Goal: Information Seeking & Learning: Learn about a topic

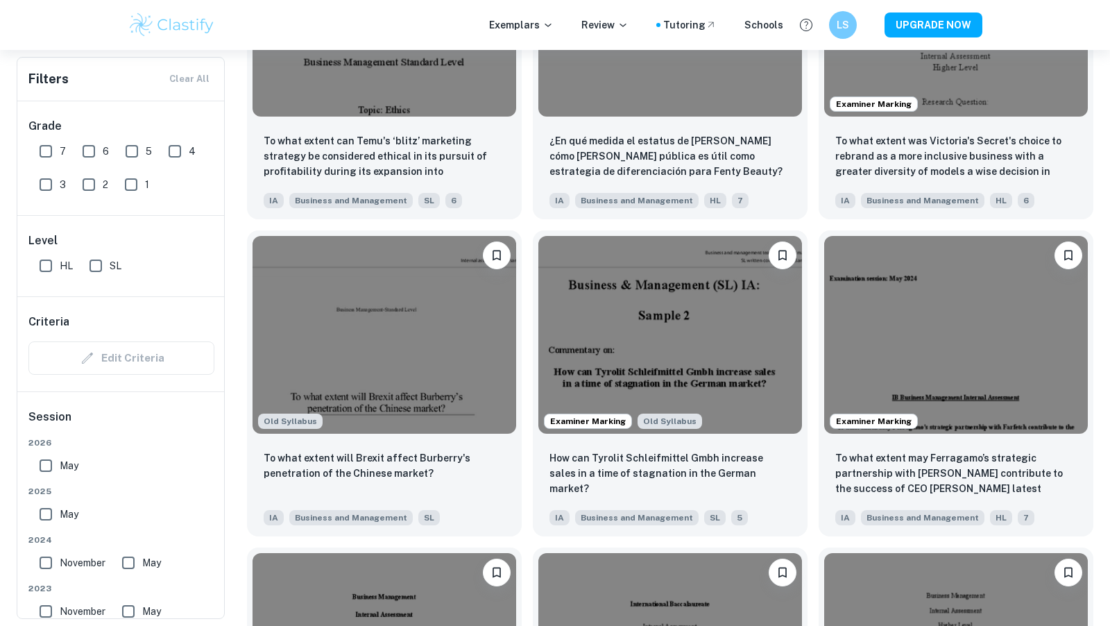
scroll to position [1529, 0]
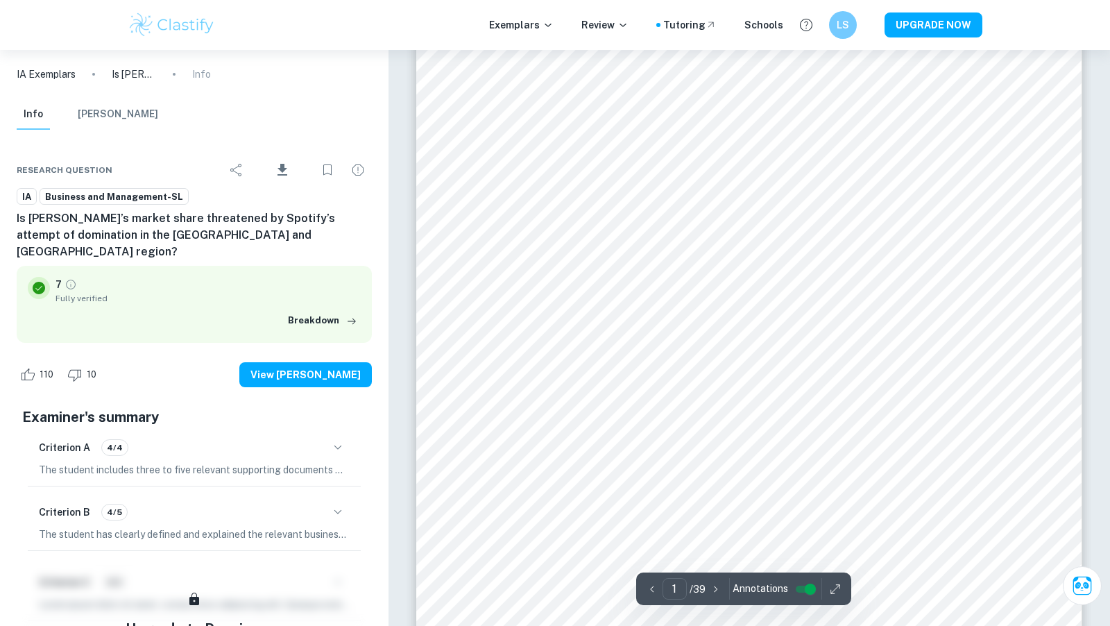
scroll to position [42, 0]
